Goal: Task Accomplishment & Management: Manage account settings

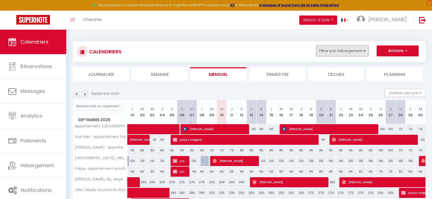
click at [365, 50] on button "Filtrer par hébergement" at bounding box center [342, 51] width 52 height 11
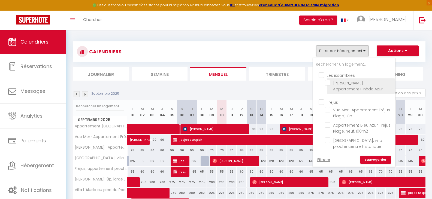
scroll to position [27, 0]
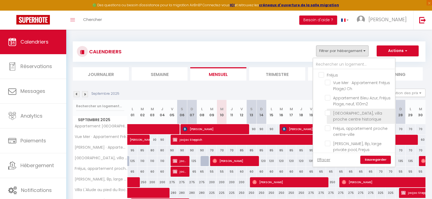
click at [327, 114] on input "[GEOGRAPHIC_DATA], villa proche centre historique" at bounding box center [359, 112] width 68 height 5
checkbox input "true"
checkbox input "false"
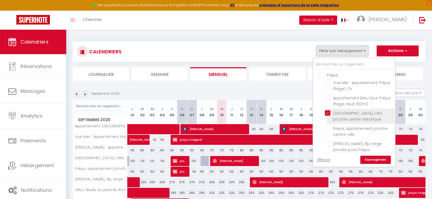
checkbox input "false"
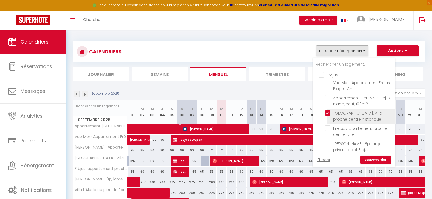
checkbox input "false"
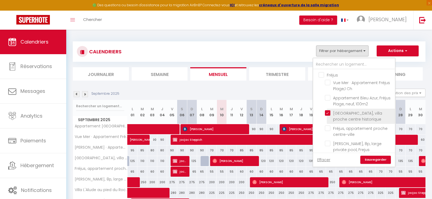
checkbox input "false"
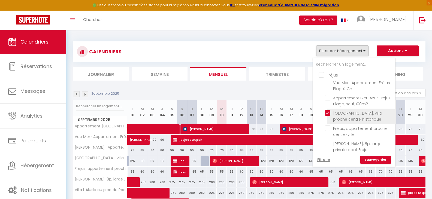
checkbox input "false"
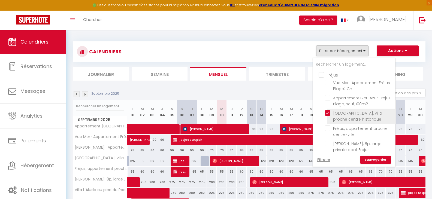
checkbox input "false"
checkbox input "true"
checkbox input "false"
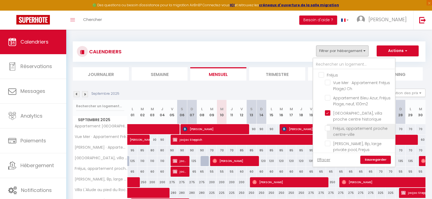
click at [327, 126] on input "Fréjus, appartement proche centre-ville" at bounding box center [359, 128] width 68 height 5
checkbox input "true"
checkbox input "false"
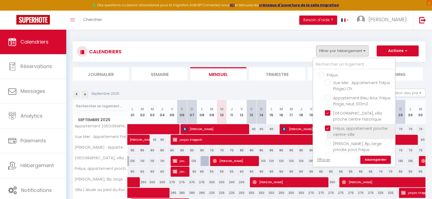
checkbox input "false"
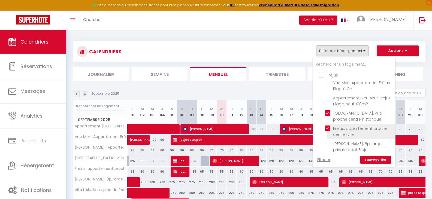
checkbox input "false"
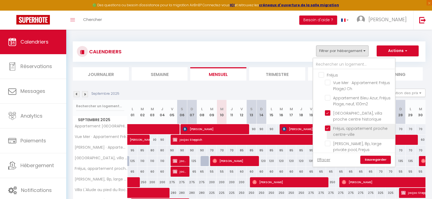
checkbox input "false"
checkbox input "true"
checkbox input "false"
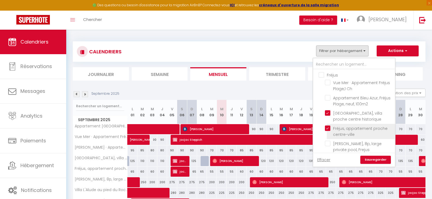
checkbox input "false"
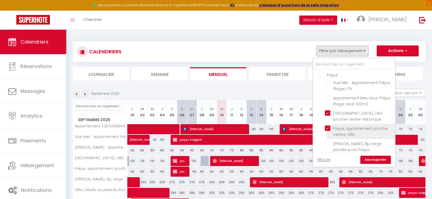
checkbox input "false"
click at [381, 160] on link "Sauvegarder" at bounding box center [375, 160] width 31 height 8
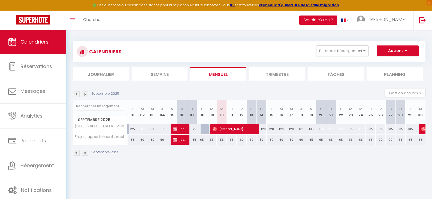
click at [76, 93] on img at bounding box center [77, 94] width 6 height 6
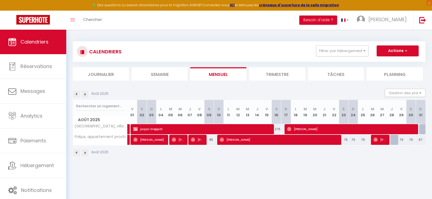
click at [76, 93] on img at bounding box center [77, 94] width 6 height 6
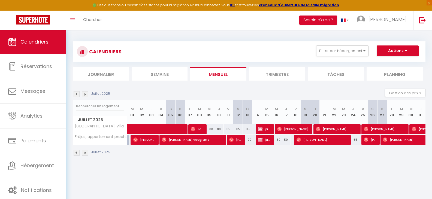
click at [76, 93] on img at bounding box center [77, 94] width 6 height 6
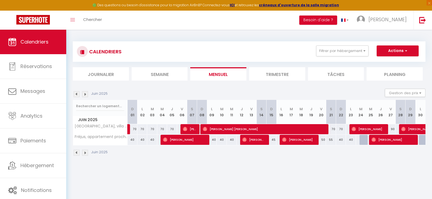
click at [76, 93] on img at bounding box center [77, 94] width 6 height 6
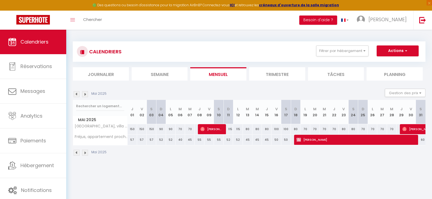
click at [76, 93] on img at bounding box center [77, 94] width 6 height 6
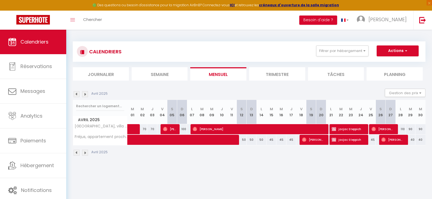
click at [76, 93] on img at bounding box center [77, 94] width 6 height 6
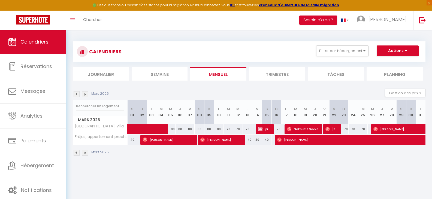
click at [76, 93] on img at bounding box center [77, 94] width 6 height 6
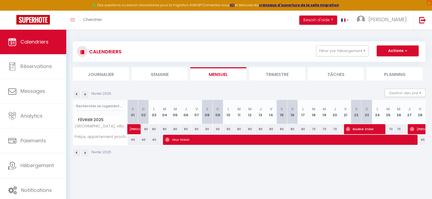
click at [76, 93] on img at bounding box center [77, 94] width 6 height 6
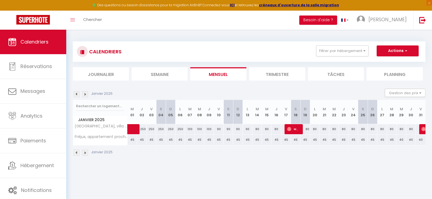
click at [76, 93] on img at bounding box center [77, 94] width 6 height 6
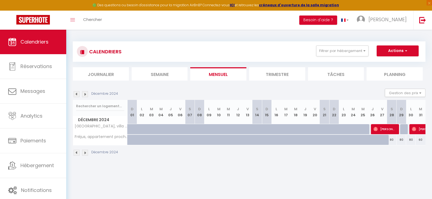
click at [76, 93] on img at bounding box center [77, 94] width 6 height 6
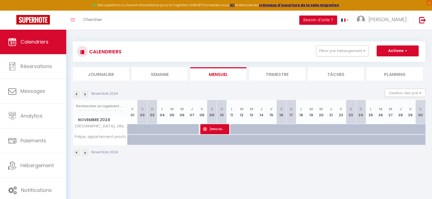
click at [76, 93] on img at bounding box center [77, 94] width 6 height 6
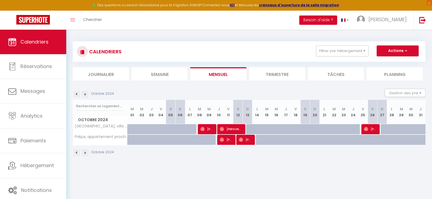
click at [76, 93] on img at bounding box center [77, 94] width 6 height 6
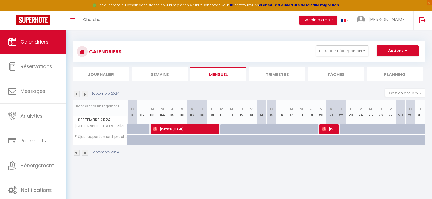
click at [84, 95] on img at bounding box center [85, 94] width 6 height 6
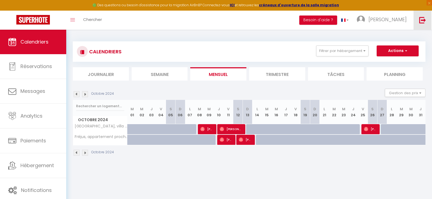
click at [423, 19] on img at bounding box center [422, 20] width 7 height 7
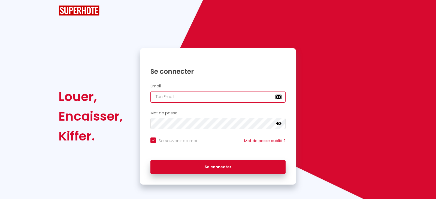
type input "[EMAIL_ADDRESS][DOMAIN_NAME]"
checkbox input "true"
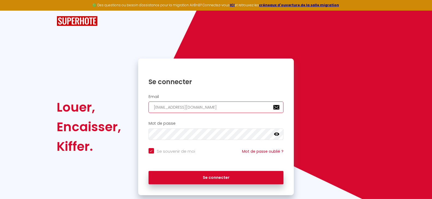
click at [248, 106] on input "[EMAIL_ADDRESS][DOMAIN_NAME]" at bounding box center [216, 107] width 135 height 11
type input "[PERSON_NAME][EMAIL_ADDRESS][DOMAIN_NAME]"
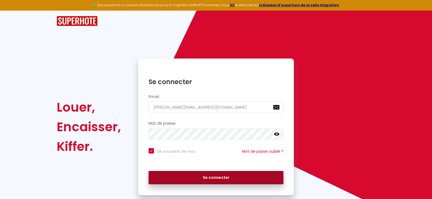
click at [207, 174] on button "Se connecter" at bounding box center [216, 178] width 135 height 14
checkbox input "true"
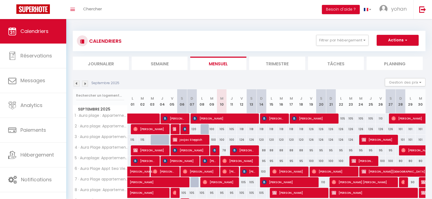
click at [77, 84] on img at bounding box center [77, 84] width 6 height 6
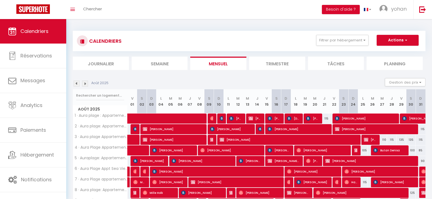
click at [77, 84] on img at bounding box center [77, 84] width 6 height 6
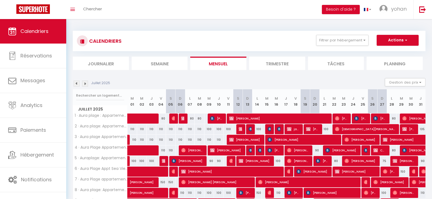
click at [77, 83] on img at bounding box center [77, 84] width 6 height 6
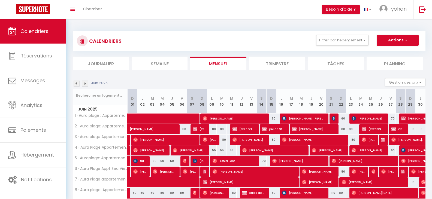
click at [77, 83] on img at bounding box center [77, 84] width 6 height 6
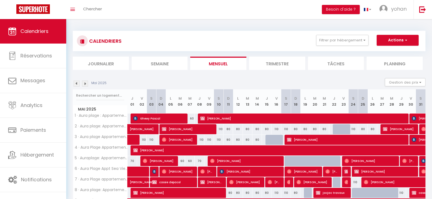
click at [77, 83] on img at bounding box center [77, 84] width 6 height 6
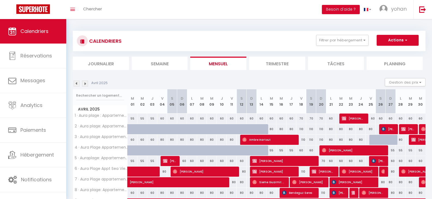
click at [77, 83] on img at bounding box center [77, 84] width 6 height 6
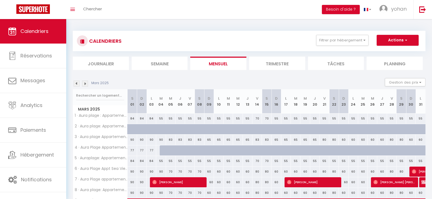
click at [77, 83] on img at bounding box center [77, 84] width 6 height 6
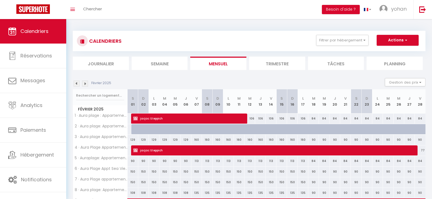
click at [77, 83] on img at bounding box center [77, 84] width 6 height 6
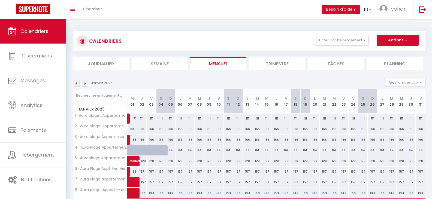
click at [77, 83] on img at bounding box center [77, 84] width 6 height 6
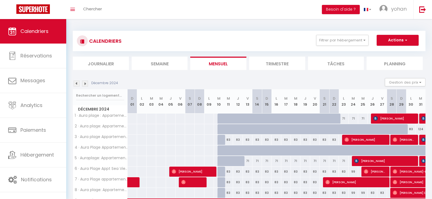
click at [77, 83] on img at bounding box center [77, 84] width 6 height 6
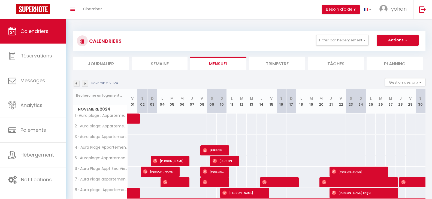
click at [77, 83] on img at bounding box center [77, 84] width 6 height 6
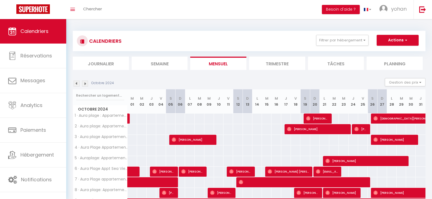
click at [77, 83] on img at bounding box center [77, 84] width 6 height 6
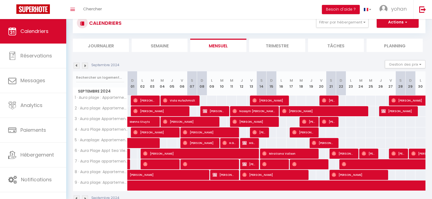
scroll to position [27, 0]
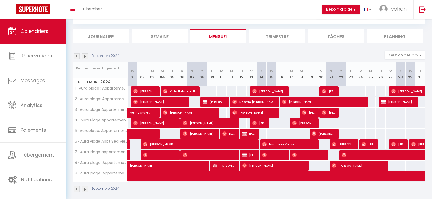
click at [84, 56] on img at bounding box center [85, 56] width 6 height 6
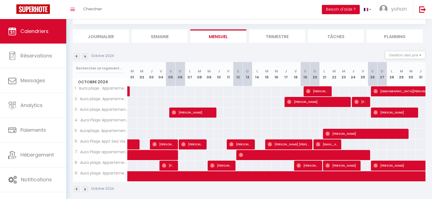
click at [85, 54] on img at bounding box center [85, 56] width 6 height 6
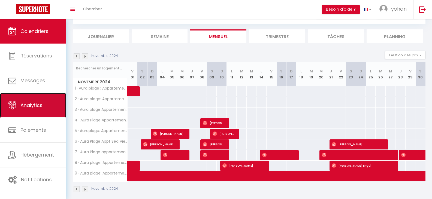
click at [38, 101] on link "Analytics" at bounding box center [33, 105] width 66 height 25
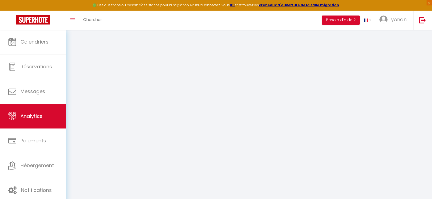
select select "2025"
select select "9"
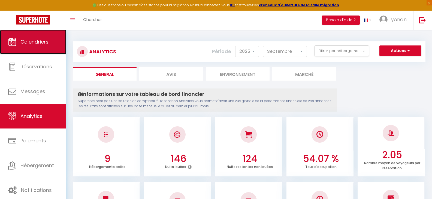
click at [32, 38] on span "Calendriers" at bounding box center [34, 41] width 28 height 7
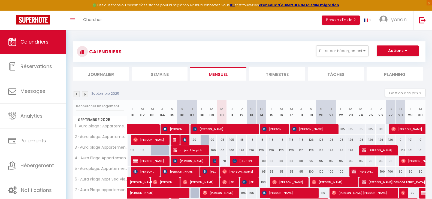
click at [84, 94] on img at bounding box center [85, 94] width 6 height 6
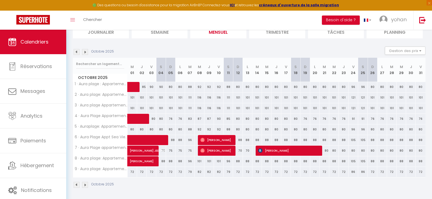
scroll to position [43, 0]
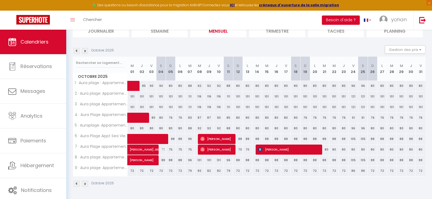
click at [86, 52] on img at bounding box center [85, 51] width 6 height 6
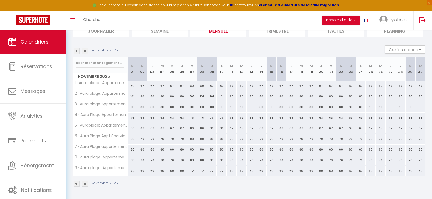
click at [86, 52] on img at bounding box center [85, 51] width 6 height 6
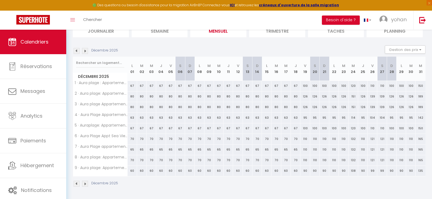
click at [85, 52] on img at bounding box center [85, 51] width 6 height 6
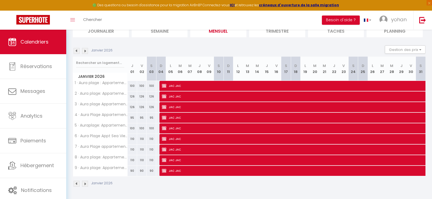
click at [75, 52] on img at bounding box center [77, 51] width 6 height 6
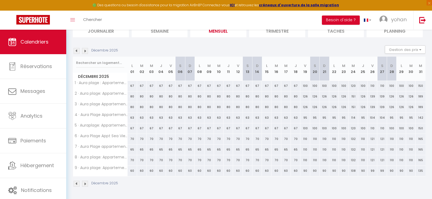
click at [75, 52] on img at bounding box center [77, 51] width 6 height 6
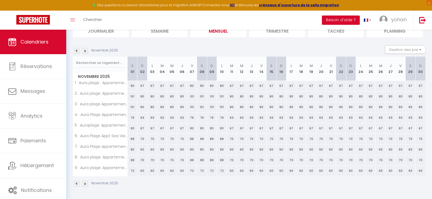
click at [75, 52] on img at bounding box center [77, 51] width 6 height 6
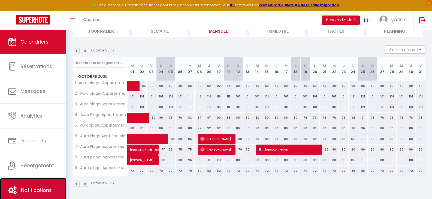
click at [33, 186] on link "Notifications" at bounding box center [33, 190] width 66 height 25
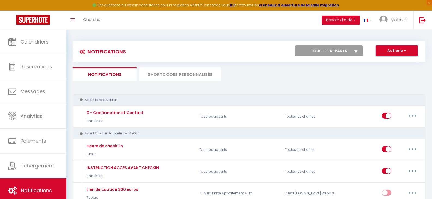
click at [390, 51] on button "Actions" at bounding box center [397, 51] width 42 height 11
click at [379, 70] on link "Exporter" at bounding box center [389, 69] width 57 height 7
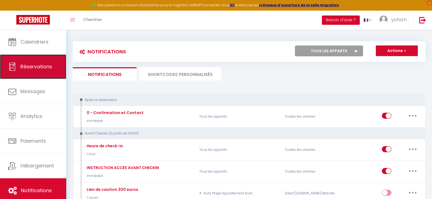
click at [31, 66] on span "Réservations" at bounding box center [36, 66] width 32 height 7
select select "not_cancelled"
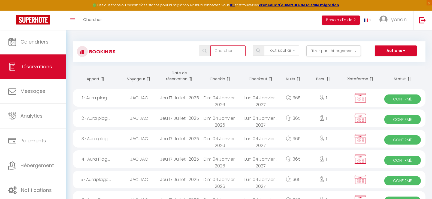
click at [232, 50] on input "text" at bounding box center [227, 51] width 35 height 11
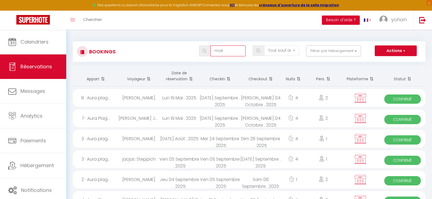
type input "mail"
click at [294, 50] on select "Tous les statuts Annulé Confirmé Non Confirmé Tout sauf annulé No Show Request" at bounding box center [281, 51] width 35 height 10
select select "confirmed"
click at [264, 46] on select "Tous les statuts Annulé Confirmé Non Confirmé Tout sauf annulé No Show Request" at bounding box center [281, 51] width 35 height 10
click at [397, 48] on button "Actions" at bounding box center [396, 51] width 42 height 11
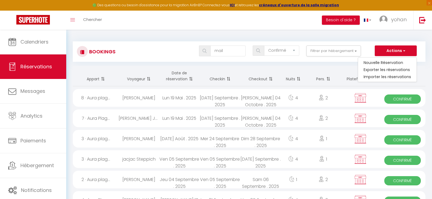
click at [223, 19] on div "Toggle menubar Chercher BUTTON Besoin d'aide ? yohan Paramètres Équipe" at bounding box center [234, 20] width 388 height 19
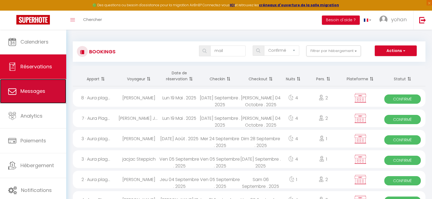
click at [37, 89] on span "Messages" at bounding box center [32, 91] width 25 height 7
select select "message"
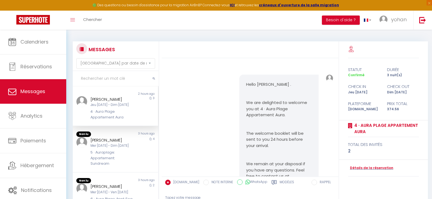
scroll to position [498, 0]
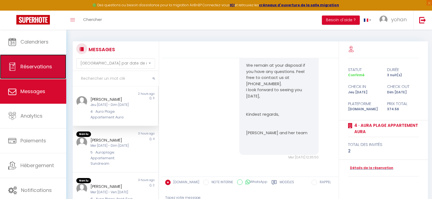
click at [38, 65] on span "Réservations" at bounding box center [36, 66] width 32 height 7
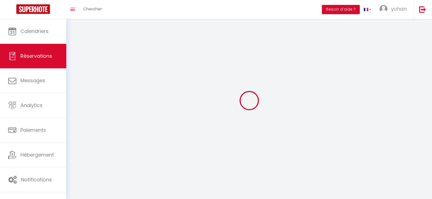
select select "confirmed"
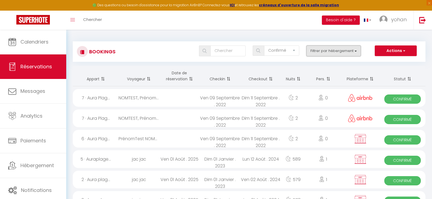
click at [357, 50] on button "Filtrer par hébergement" at bounding box center [333, 51] width 55 height 11
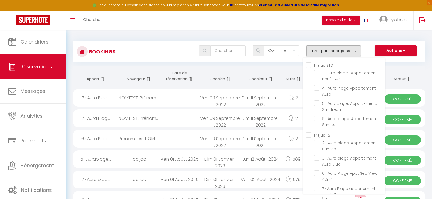
click at [357, 50] on button "Filtrer par hébergement" at bounding box center [333, 51] width 55 height 11
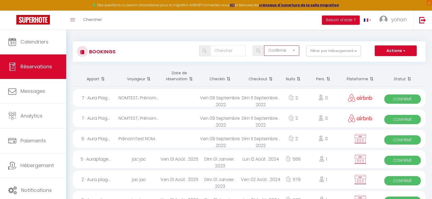
click at [295, 50] on select "Tous les statuts Annulé Confirmé Non Confirmé Tout sauf annulé No Show Request" at bounding box center [281, 51] width 35 height 10
click at [264, 46] on select "Tous les statuts Annulé Confirmé Non Confirmé Tout sauf annulé No Show Request" at bounding box center [281, 51] width 35 height 10
click at [224, 52] on input "text" at bounding box center [227, 51] width 35 height 11
type input "en direct"
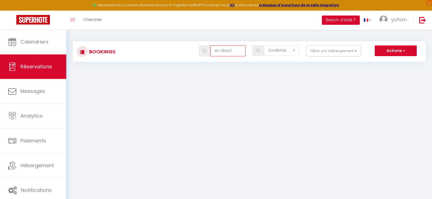
drag, startPoint x: 215, startPoint y: 50, endPoint x: 241, endPoint y: 49, distance: 25.9
click at [241, 50] on input "en direct" at bounding box center [227, 51] width 35 height 11
click at [260, 77] on body "🟢 Des questions ou besoin d'assistance pour la migration AirBnB? Connectez-vous…" at bounding box center [216, 129] width 432 height 199
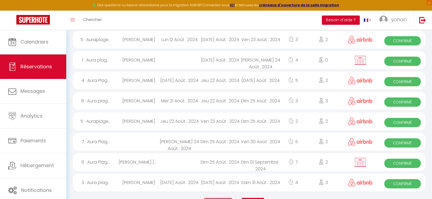
scroll to position [933, 0]
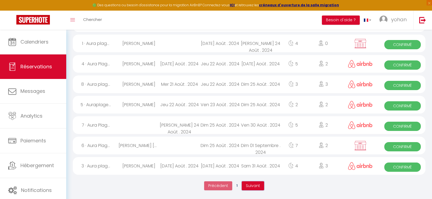
click at [257, 184] on span "Suivant" at bounding box center [253, 185] width 14 height 5
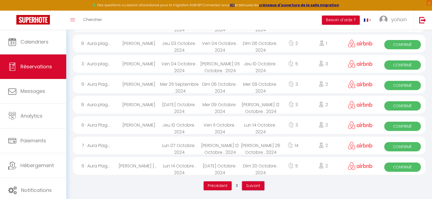
click at [255, 186] on span "Suivant" at bounding box center [253, 185] width 14 height 5
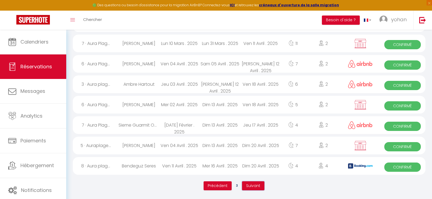
drag, startPoint x: 253, startPoint y: 187, endPoint x: 254, endPoint y: 184, distance: 3.4
click at [254, 184] on span "Suivant" at bounding box center [253, 185] width 14 height 5
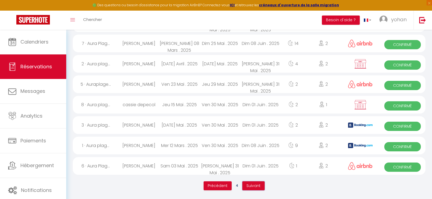
click at [256, 184] on span "Suivant" at bounding box center [253, 185] width 14 height 5
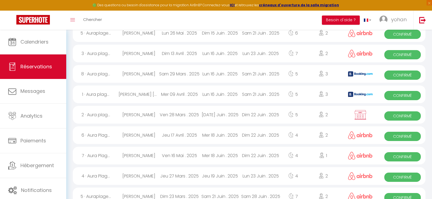
scroll to position [575, 0]
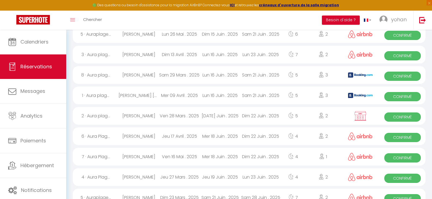
click at [359, 114] on img at bounding box center [360, 116] width 14 height 10
select select "OK"
select select "0"
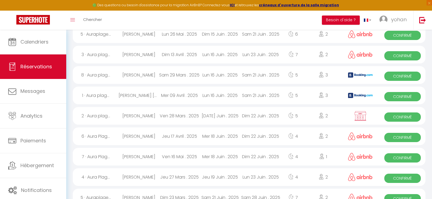
select select "1"
select select
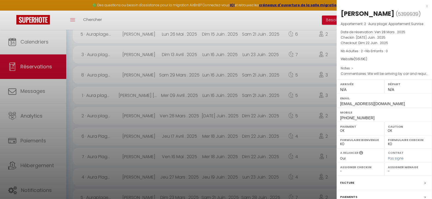
click at [421, 5] on div "x" at bounding box center [382, 6] width 91 height 7
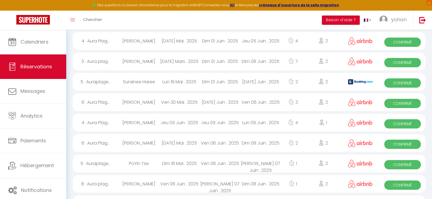
scroll to position [0, 0]
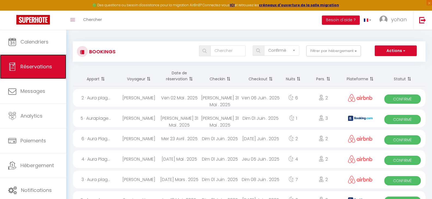
click at [40, 66] on span "Réservations" at bounding box center [36, 66] width 32 height 7
click at [390, 51] on button "Actions" at bounding box center [396, 51] width 42 height 11
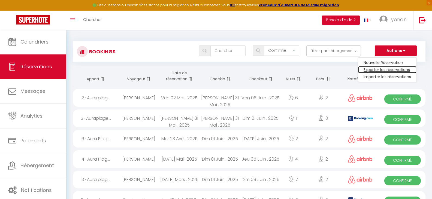
click at [394, 69] on link "Exporter les réservations" at bounding box center [387, 69] width 58 height 7
type input "[PERSON_NAME][EMAIL_ADDRESS][DOMAIN_NAME]"
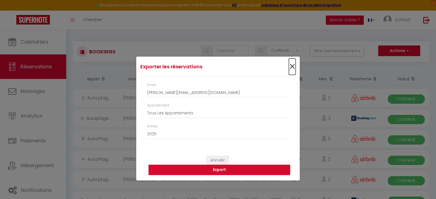
click at [292, 65] on span "×" at bounding box center [292, 67] width 7 height 16
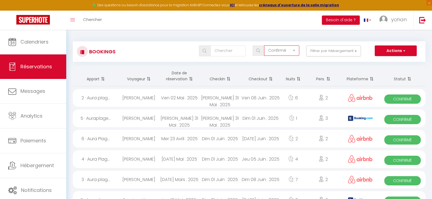
click at [296, 50] on select "Tous les statuts Annulé Confirmé Non Confirmé Tout sauf annulé No Show Request" at bounding box center [281, 51] width 35 height 10
click at [359, 75] on th "Plateforme" at bounding box center [360, 76] width 39 height 20
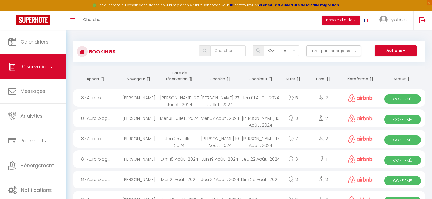
click at [367, 77] on th "Plateforme" at bounding box center [360, 76] width 39 height 20
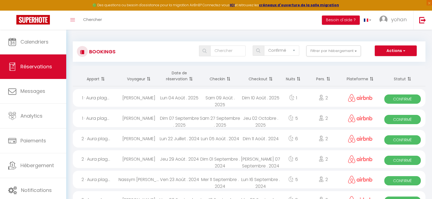
click at [372, 80] on span at bounding box center [370, 79] width 5 height 11
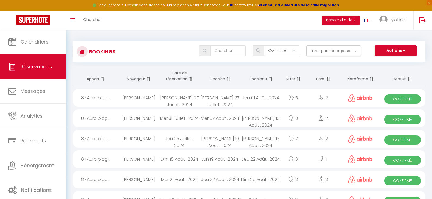
click at [372, 80] on span at bounding box center [370, 79] width 5 height 11
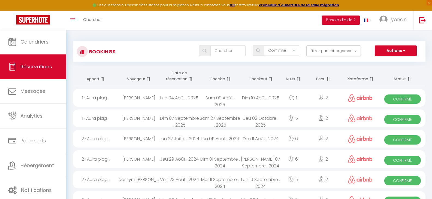
click at [372, 80] on span at bounding box center [370, 79] width 5 height 11
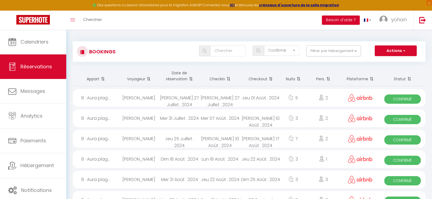
click at [369, 80] on span at bounding box center [370, 79] width 5 height 11
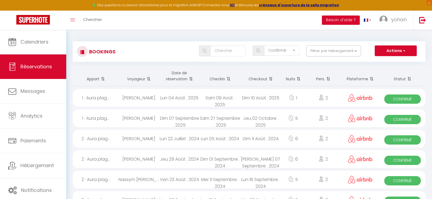
click at [372, 79] on span at bounding box center [370, 79] width 5 height 11
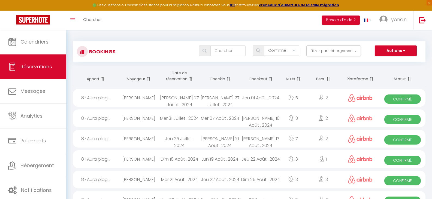
click at [372, 79] on span at bounding box center [370, 79] width 5 height 11
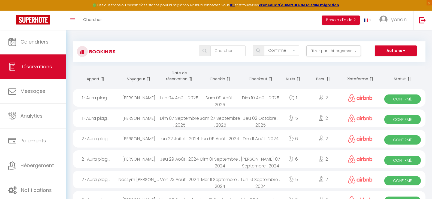
click at [372, 79] on span at bounding box center [370, 79] width 5 height 11
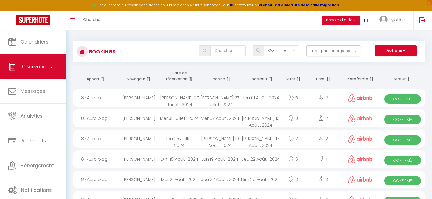
click at [372, 79] on span at bounding box center [370, 79] width 5 height 11
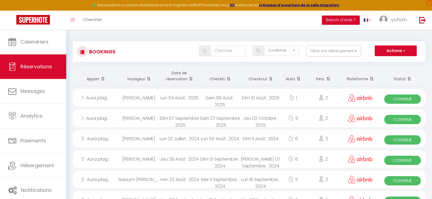
click at [372, 79] on span at bounding box center [370, 79] width 5 height 11
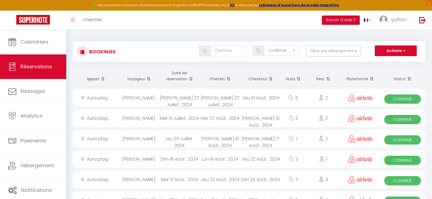
click at [372, 79] on span at bounding box center [370, 79] width 5 height 11
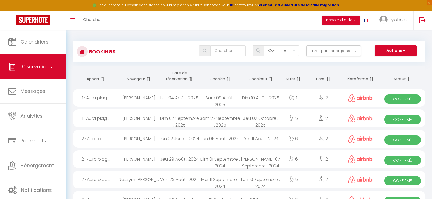
click at [372, 79] on span at bounding box center [370, 79] width 5 height 11
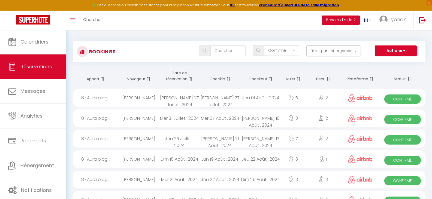
click at [372, 79] on span at bounding box center [370, 79] width 5 height 11
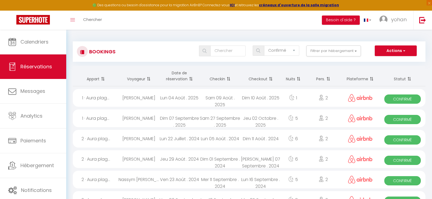
click at [373, 77] on span at bounding box center [370, 79] width 5 height 11
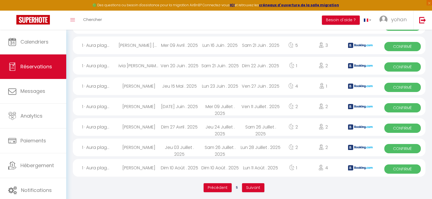
scroll to position [933, 0]
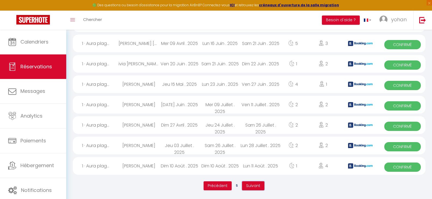
click at [256, 185] on span "Suivant" at bounding box center [253, 185] width 14 height 5
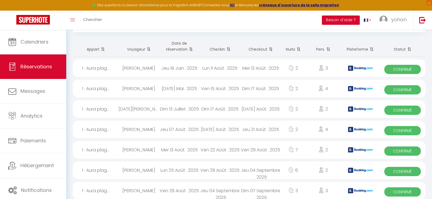
click at [256, 185] on div "Dim 07 Septembre . 2025" at bounding box center [260, 191] width 41 height 18
select select "KO"
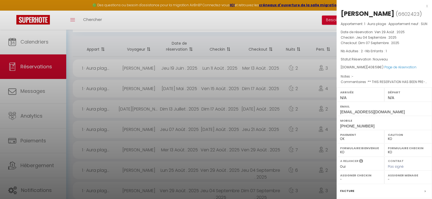
click at [310, 20] on div at bounding box center [216, 99] width 432 height 199
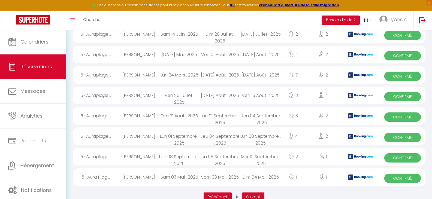
scroll to position [933, 0]
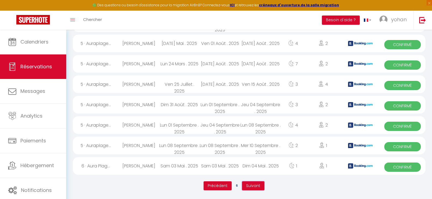
click at [257, 183] on span "Suivant" at bounding box center [253, 185] width 14 height 5
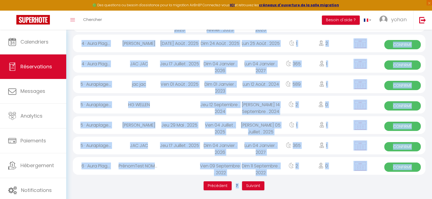
drag, startPoint x: 83, startPoint y: 108, endPoint x: 322, endPoint y: 210, distance: 259.4
click at [352, 190] on ul "Précédent 7 Suivant" at bounding box center [234, 186] width 323 height 14
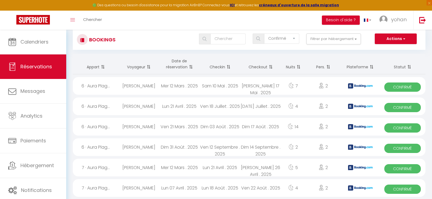
scroll to position [0, 0]
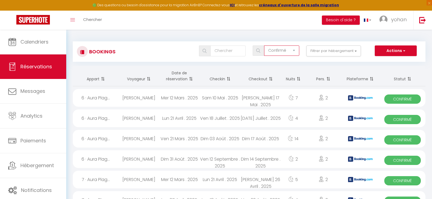
click at [274, 49] on select "Tous les statuts Annulé Confirmé Non Confirmé Tout sauf annulé No Show Request" at bounding box center [281, 51] width 35 height 10
click at [264, 46] on select "Tous les statuts Annulé Confirmé Non Confirmé Tout sauf annulé No Show Request" at bounding box center [281, 51] width 35 height 10
click at [230, 52] on input "text" at bounding box center [227, 51] width 35 height 11
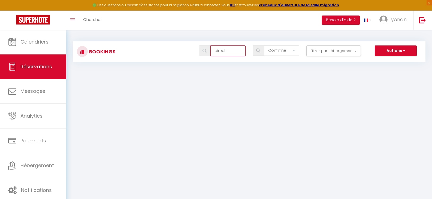
click at [213, 51] on input "direct" at bounding box center [227, 51] width 35 height 11
drag, startPoint x: 240, startPoint y: 51, endPoint x: 249, endPoint y: 51, distance: 8.5
click at [249, 51] on div "Reservations direct" at bounding box center [222, 51] width 54 height 11
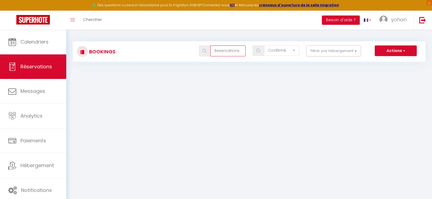
drag, startPoint x: 214, startPoint y: 50, endPoint x: 244, endPoint y: 52, distance: 30.0
click at [244, 52] on input "Reservations" at bounding box center [227, 51] width 35 height 11
type input "site"
click at [345, 17] on button "Besoin d'aide ?" at bounding box center [341, 20] width 38 height 9
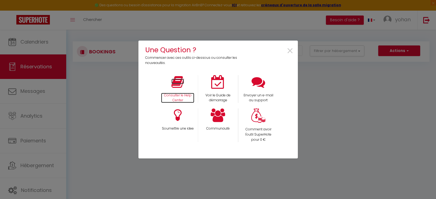
click at [181, 85] on icon at bounding box center [177, 82] width 13 height 14
click at [180, 94] on p "Consulter le Help Center" at bounding box center [177, 98] width 33 height 10
click at [292, 50] on span "×" at bounding box center [289, 51] width 7 height 17
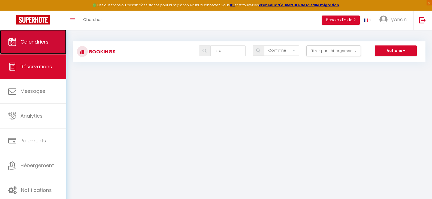
click at [34, 40] on span "Calendriers" at bounding box center [34, 41] width 28 height 7
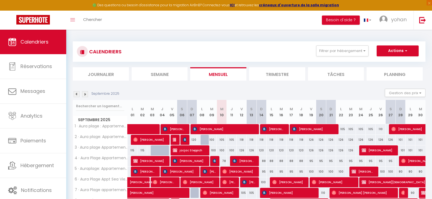
click at [77, 93] on img at bounding box center [77, 94] width 6 height 6
select select
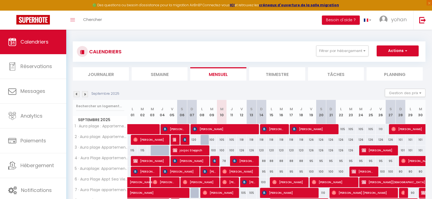
select select
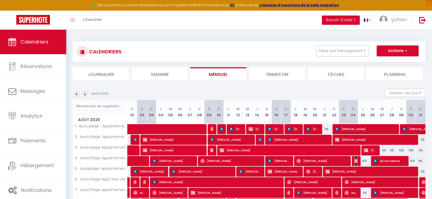
click at [356, 162] on img at bounding box center [356, 161] width 4 height 4
select select "OK"
select select "KO"
select select "0"
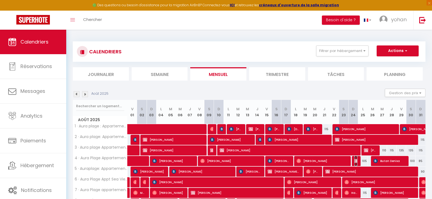
select select "1"
select select
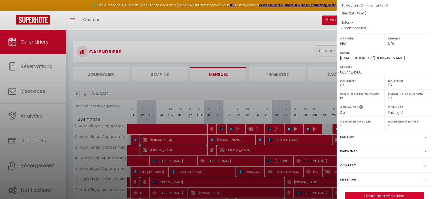
scroll to position [55, 0]
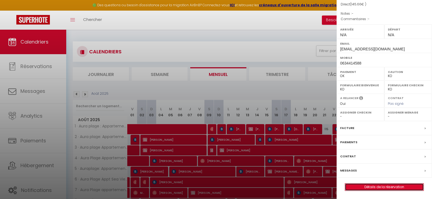
click at [378, 186] on link "Détails de la réservation" at bounding box center [384, 187] width 78 height 7
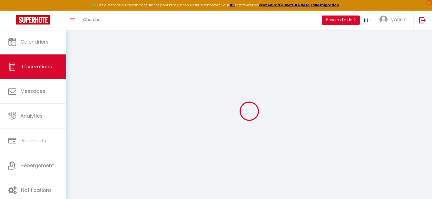
select select
checkbox input "false"
select select
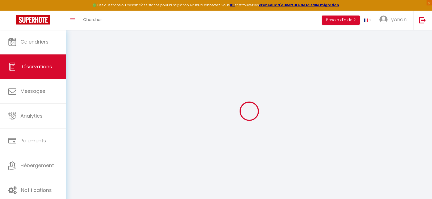
checkbox input "false"
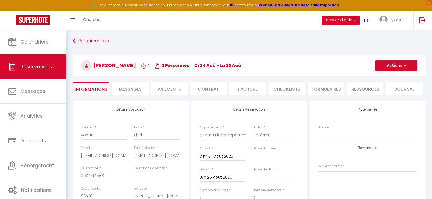
type input "70"
type input "2.16"
select select
checkbox input "false"
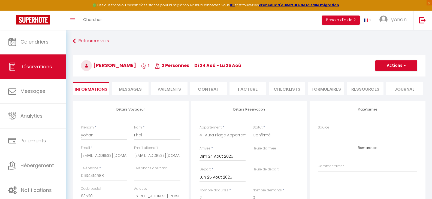
select select
drag, startPoint x: 126, startPoint y: 156, endPoint x: 74, endPoint y: 154, distance: 52.4
click at [74, 154] on div "Détails Voyageur Prénom * [PERSON_NAME] * Fhal Email * [EMAIL_ADDRESS][DOMAIN_N…" at bounding box center [131, 198] width 116 height 195
paste input "[EMAIL_ADDRESS][DOMAIN_NAME]"
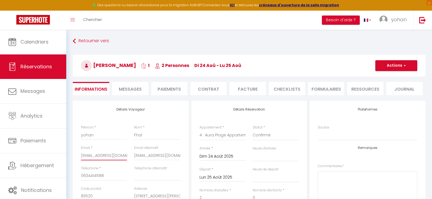
type input "[EMAIL_ADDRESS][DOMAIN_NAME]@[DOMAIN_NAME]"
select select
checkbox input "false"
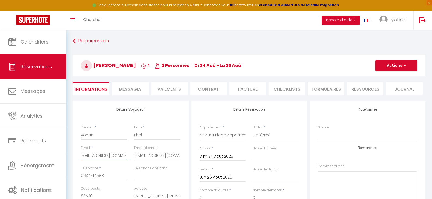
type input "[EMAIL_ADDRESS][DOMAIN_NAME]"
select select
checkbox input "false"
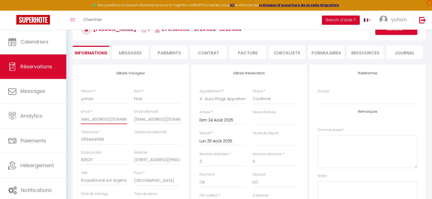
scroll to position [0, 0]
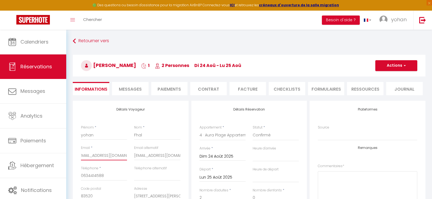
type input "[EMAIL_ADDRESS][DOMAIN_NAME]"
click at [394, 64] on button "Actions" at bounding box center [396, 65] width 42 height 11
click at [393, 75] on link "Enregistrer" at bounding box center [390, 77] width 43 height 7
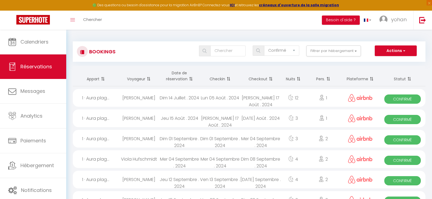
click at [323, 180] on icon at bounding box center [321, 179] width 5 height 5
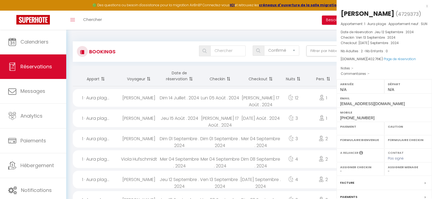
select select "OK"
select select "0"
select select "1"
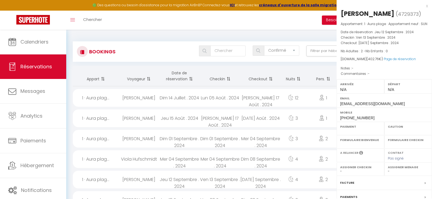
select select
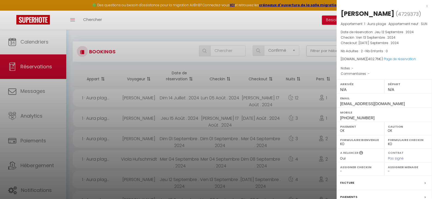
click at [281, 19] on div at bounding box center [216, 99] width 432 height 199
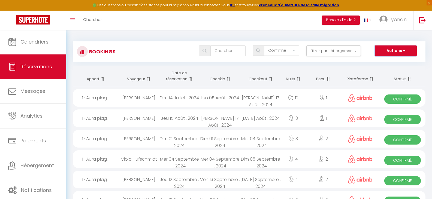
click at [394, 49] on button "Actions" at bounding box center [396, 51] width 42 height 11
click at [397, 68] on link "Exporter les réservations" at bounding box center [387, 69] width 58 height 7
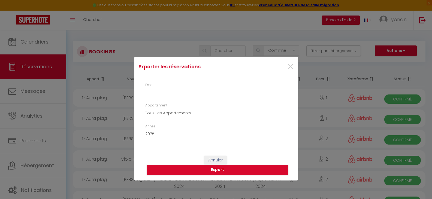
type input "[PERSON_NAME][EMAIL_ADDRESS][DOMAIN_NAME]"
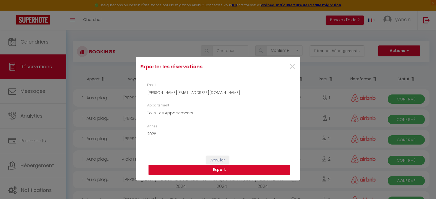
click at [219, 170] on button "Export" at bounding box center [220, 170] width 142 height 10
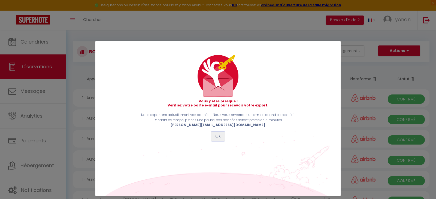
click at [218, 137] on button "OK" at bounding box center [218, 136] width 14 height 9
